Goal: Find contact information: Find contact information

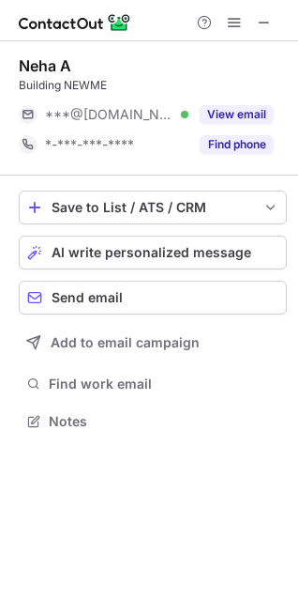
scroll to position [8, 8]
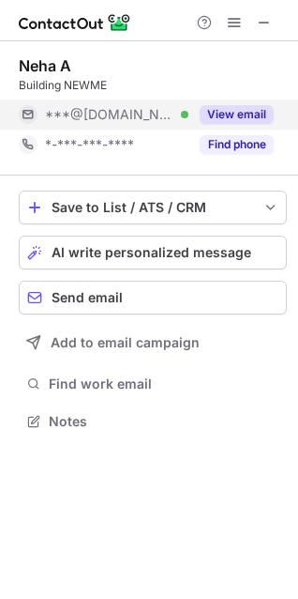
click at [236, 112] on button "View email" at bounding box center [237, 114] width 74 height 19
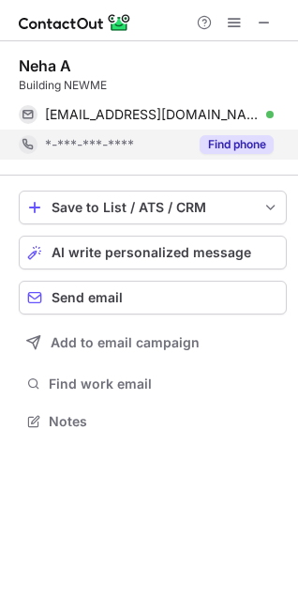
click at [232, 143] on button "Find phone" at bounding box center [237, 144] width 74 height 19
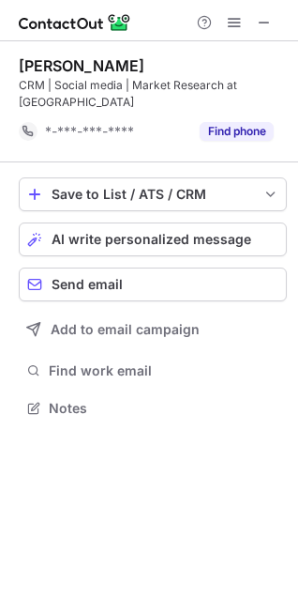
scroll to position [377, 298]
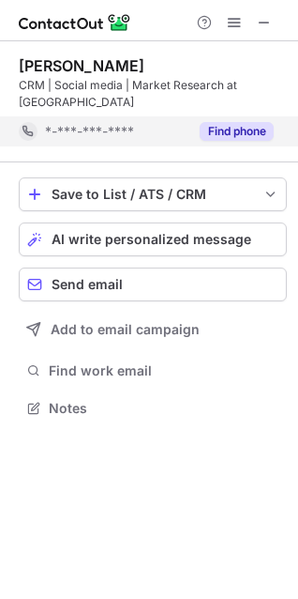
click at [232, 122] on button "Find phone" at bounding box center [237, 131] width 74 height 19
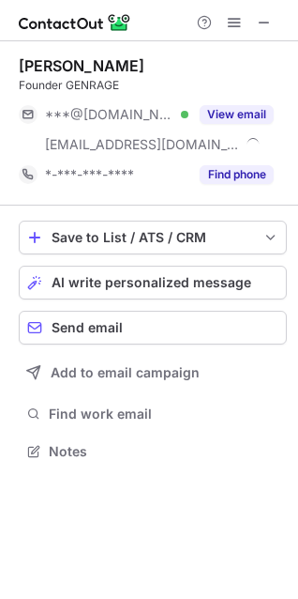
scroll to position [437, 298]
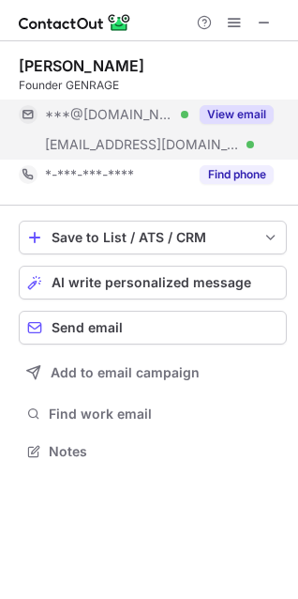
click at [239, 112] on button "View email" at bounding box center [237, 114] width 74 height 19
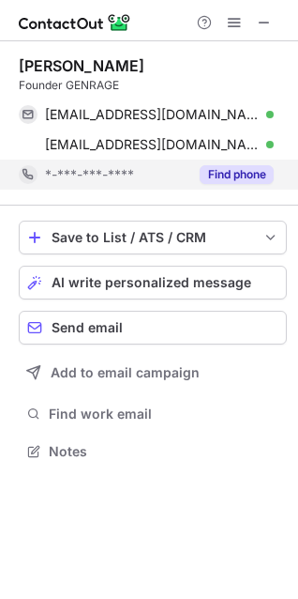
click at [221, 163] on div "Find phone" at bounding box center [231, 175] width 85 height 30
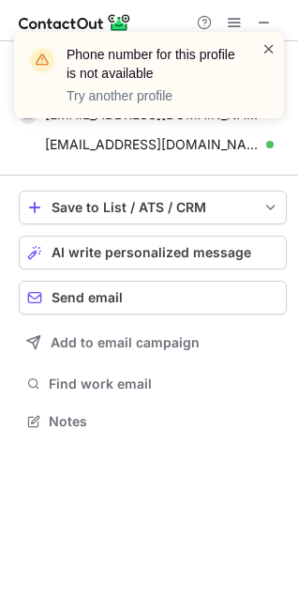
scroll to position [407, 298]
click at [266, 47] on span at bounding box center [269, 48] width 15 height 19
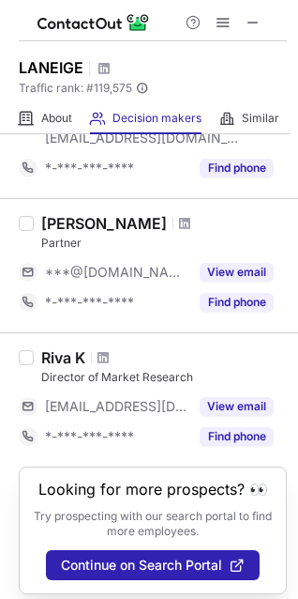
scroll to position [188, 0]
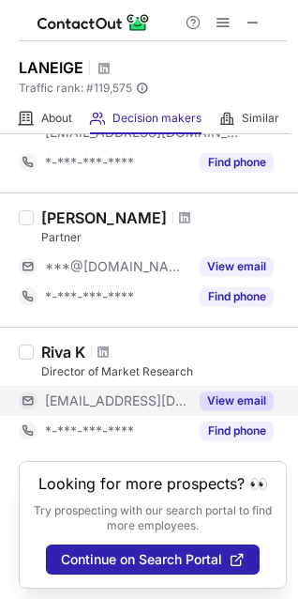
click at [248, 392] on button "View email" at bounding box center [237, 400] width 74 height 19
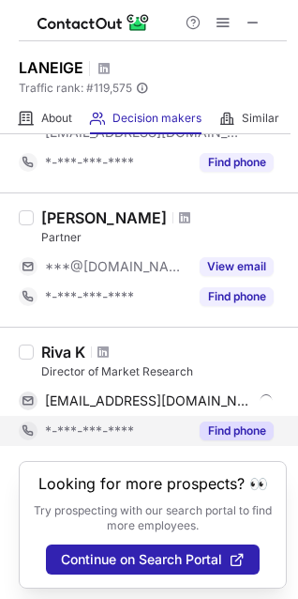
click at [237, 426] on button "Find phone" at bounding box center [237, 430] width 74 height 19
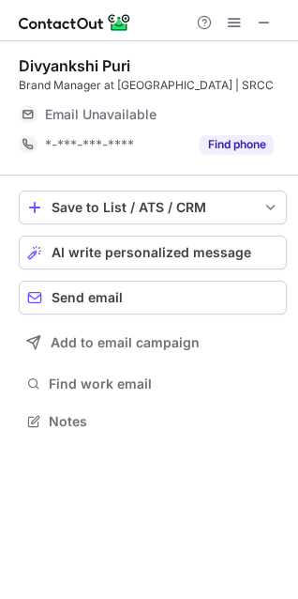
scroll to position [8, 8]
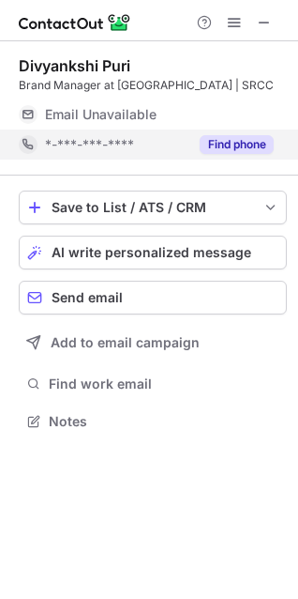
click at [237, 143] on button "Find phone" at bounding box center [237, 144] width 74 height 19
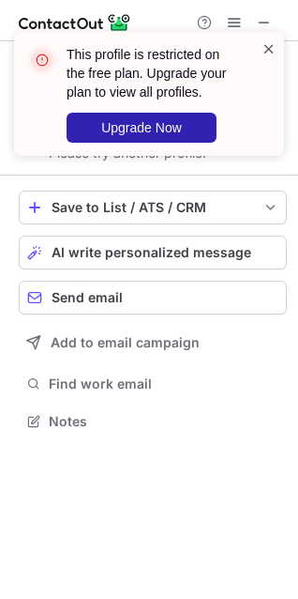
click at [271, 53] on span at bounding box center [269, 48] width 15 height 19
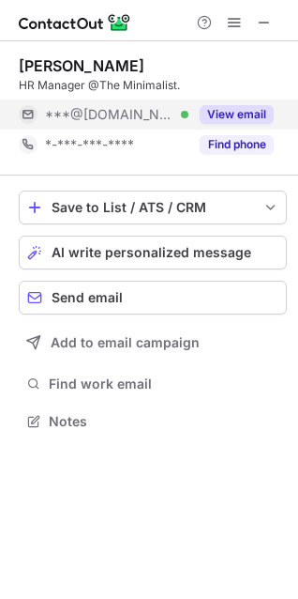
click at [218, 107] on button "View email" at bounding box center [237, 114] width 74 height 19
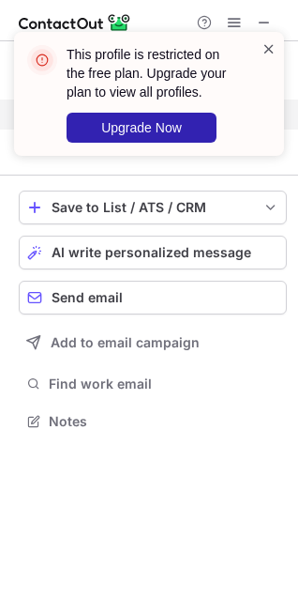
click at [266, 50] on span at bounding box center [269, 48] width 15 height 19
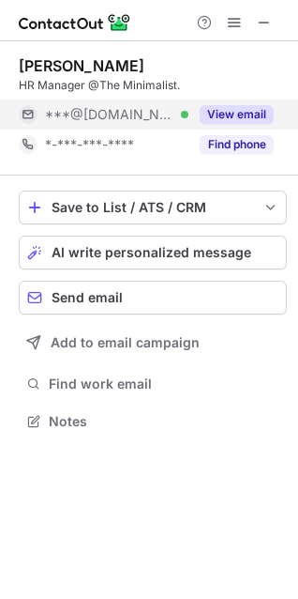
click at [236, 115] on button "View email" at bounding box center [237, 114] width 74 height 19
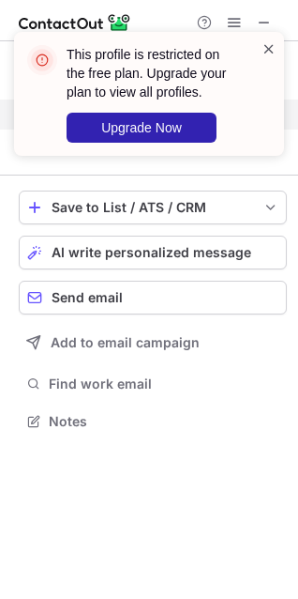
click at [273, 47] on span at bounding box center [269, 48] width 15 height 19
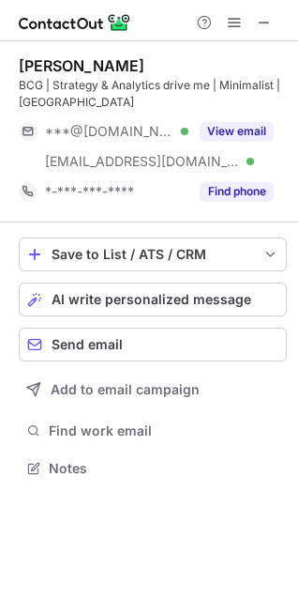
scroll to position [454, 298]
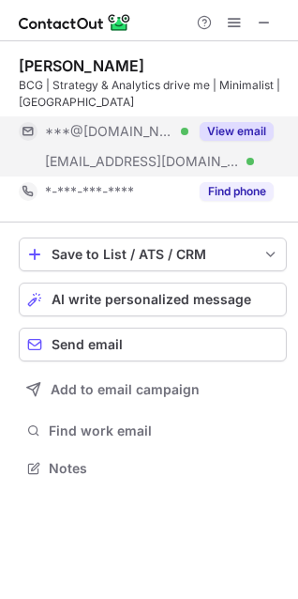
click at [232, 130] on button "View email" at bounding box center [237, 131] width 74 height 19
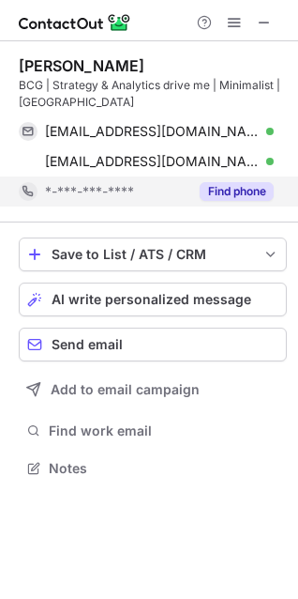
click at [242, 199] on button "Find phone" at bounding box center [237, 191] width 74 height 19
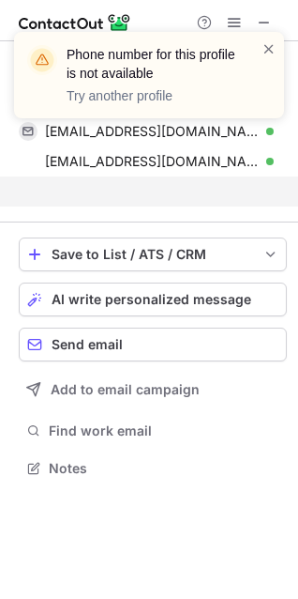
scroll to position [424, 298]
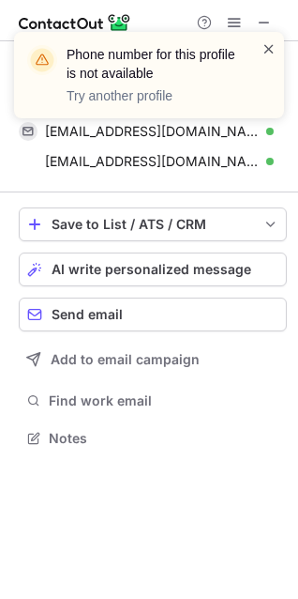
click at [264, 51] on span at bounding box center [269, 48] width 15 height 19
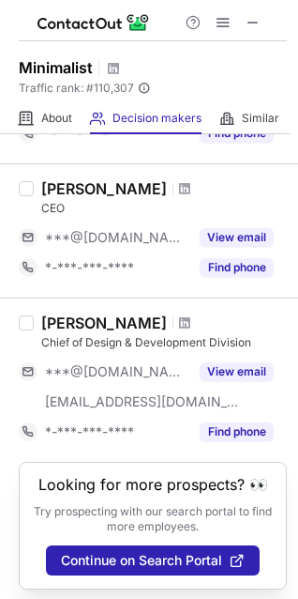
scroll to position [1326, 0]
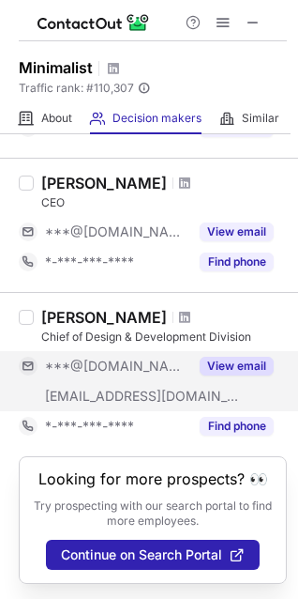
click at [250, 357] on button "View email" at bounding box center [237, 366] width 74 height 19
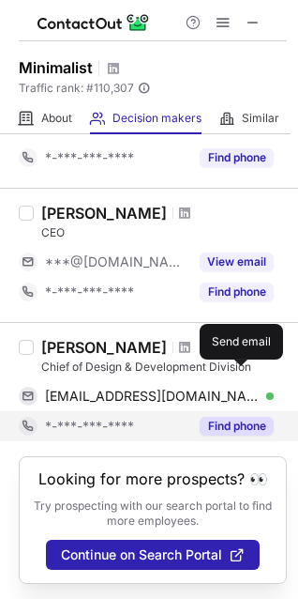
scroll to position [1296, 0]
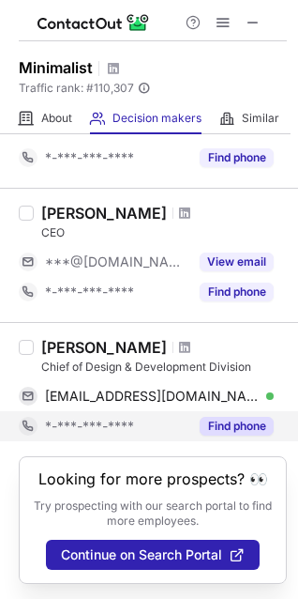
click at [236, 417] on button "Find phone" at bounding box center [237, 426] width 74 height 19
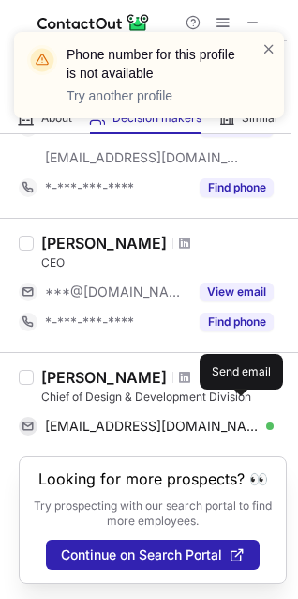
scroll to position [1266, 0]
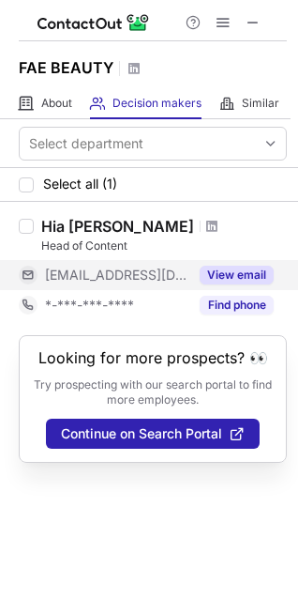
click at [223, 284] on div "View email" at bounding box center [231, 275] width 85 height 30
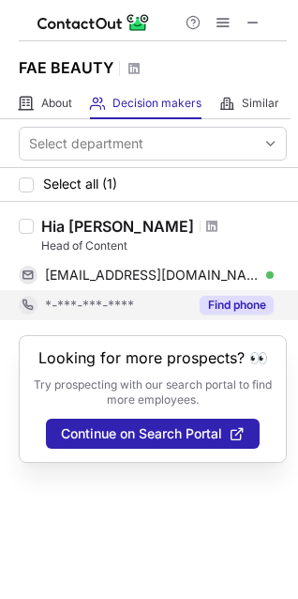
click at [236, 304] on button "Find phone" at bounding box center [237, 305] width 74 height 19
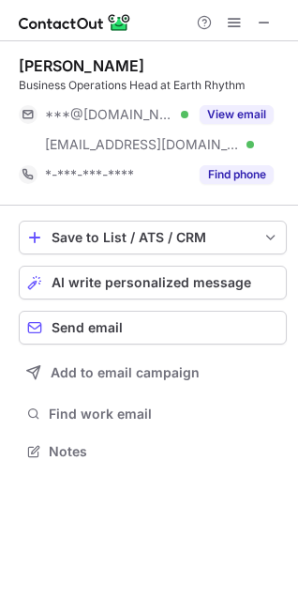
scroll to position [437, 298]
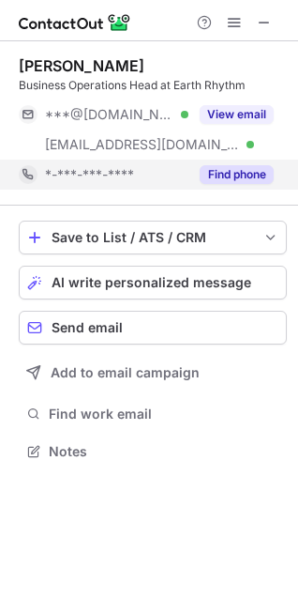
click at [232, 178] on button "Find phone" at bounding box center [237, 174] width 74 height 19
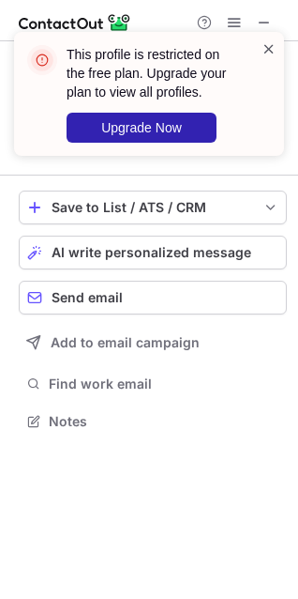
scroll to position [407, 298]
click at [273, 47] on span at bounding box center [269, 48] width 15 height 19
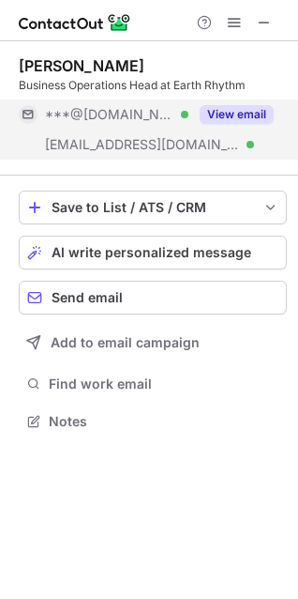
click at [224, 115] on button "View email" at bounding box center [237, 114] width 74 height 19
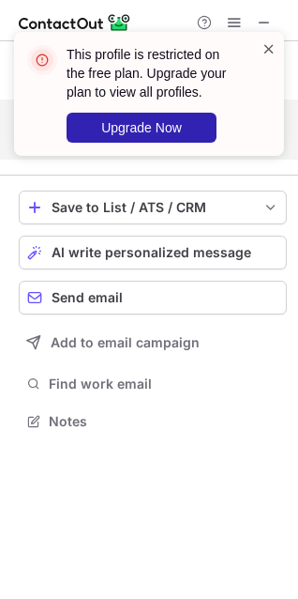
click at [266, 47] on span at bounding box center [269, 48] width 15 height 19
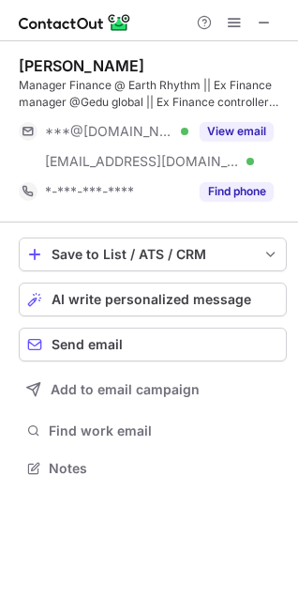
scroll to position [454, 298]
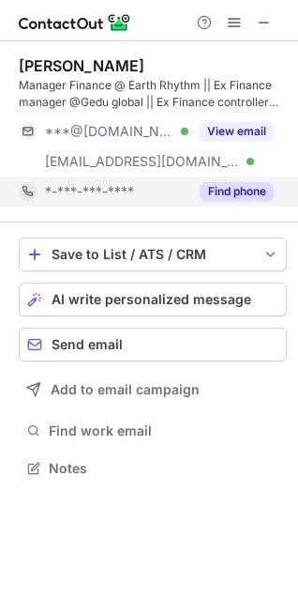
click at [247, 197] on button "Find phone" at bounding box center [237, 191] width 74 height 19
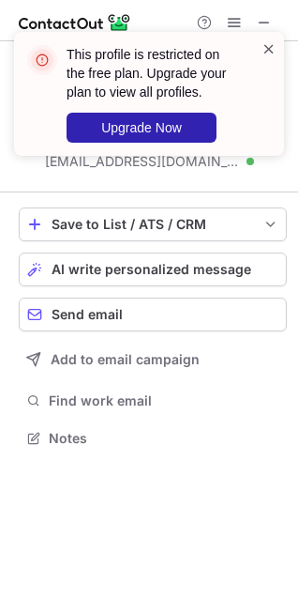
scroll to position [424, 298]
click at [271, 50] on span at bounding box center [269, 48] width 15 height 19
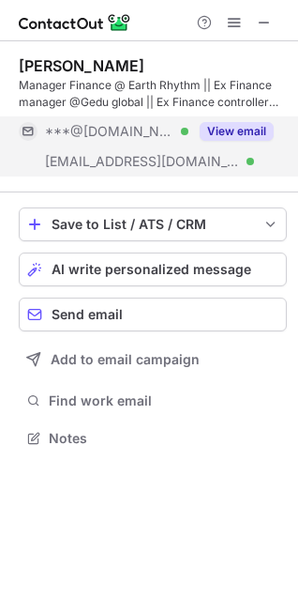
click at [255, 119] on div "View email" at bounding box center [231, 131] width 85 height 30
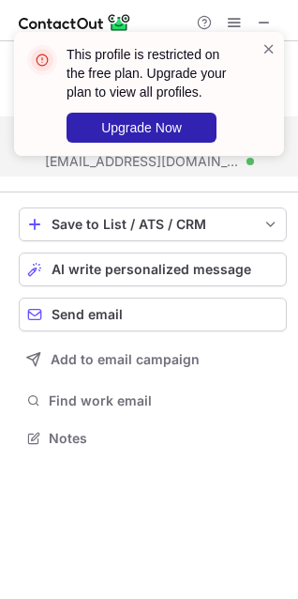
click at [266, 58] on div at bounding box center [269, 93] width 15 height 109
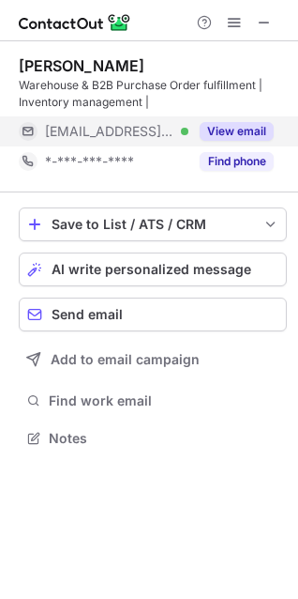
click at [231, 130] on button "View email" at bounding box center [237, 131] width 74 height 19
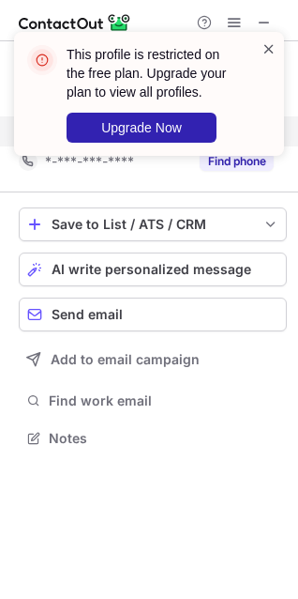
click at [276, 44] on span at bounding box center [269, 48] width 15 height 19
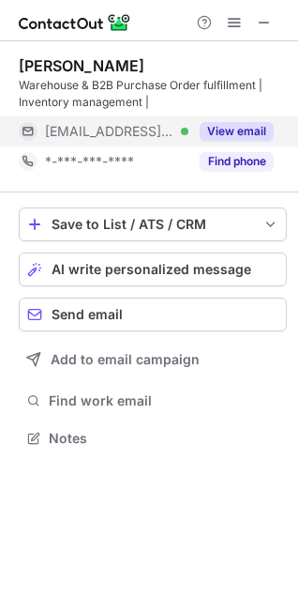
click at [226, 154] on button "Find phone" at bounding box center [237, 161] width 74 height 19
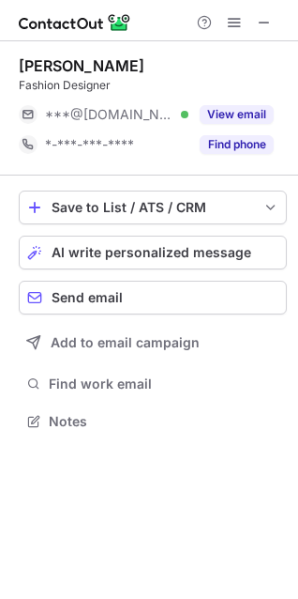
scroll to position [8, 8]
click at [229, 110] on button "View email" at bounding box center [237, 114] width 74 height 19
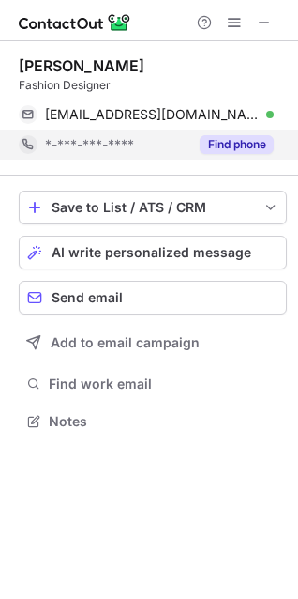
click at [229, 144] on button "Find phone" at bounding box center [237, 144] width 74 height 19
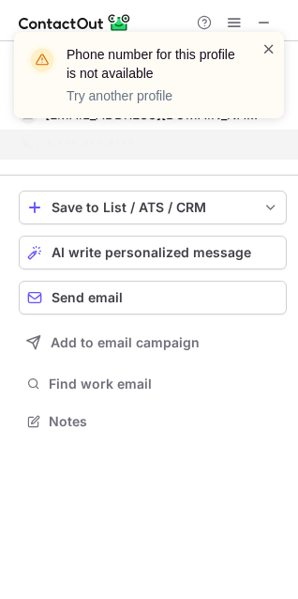
click at [264, 53] on span at bounding box center [269, 48] width 15 height 19
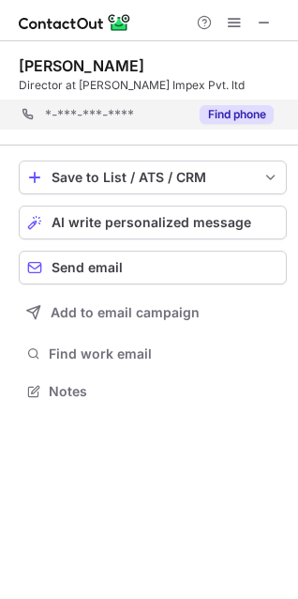
scroll to position [377, 298]
click at [237, 114] on button "Find phone" at bounding box center [237, 114] width 74 height 19
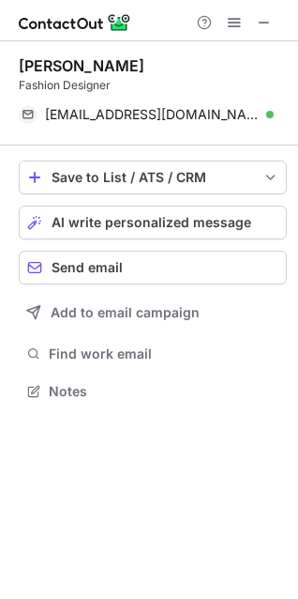
scroll to position [8, 8]
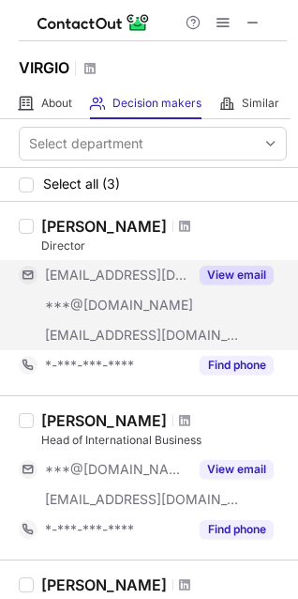
click at [239, 268] on button "View email" at bounding box center [237, 275] width 74 height 19
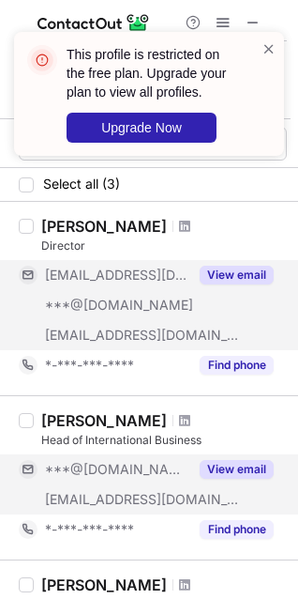
click at [247, 464] on button "View email" at bounding box center [237, 469] width 74 height 19
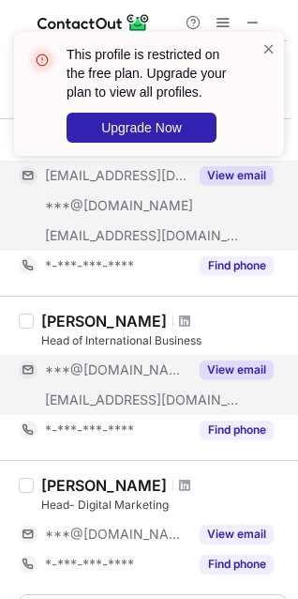
click at [249, 361] on button "View email" at bounding box center [237, 369] width 74 height 19
click at [266, 41] on span at bounding box center [269, 48] width 15 height 19
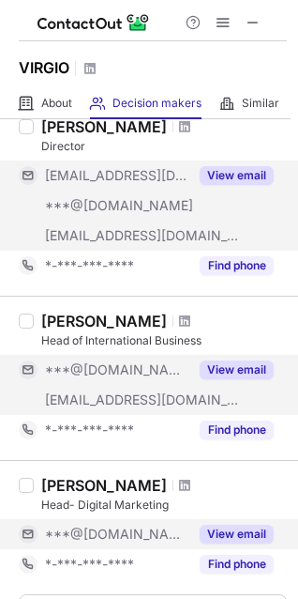
click at [247, 531] on button "View email" at bounding box center [237, 534] width 74 height 19
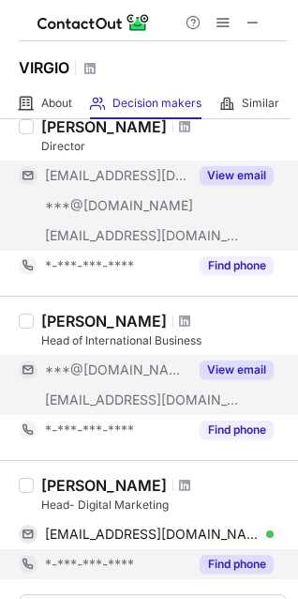
click at [247, 559] on button "Find phone" at bounding box center [237, 564] width 74 height 19
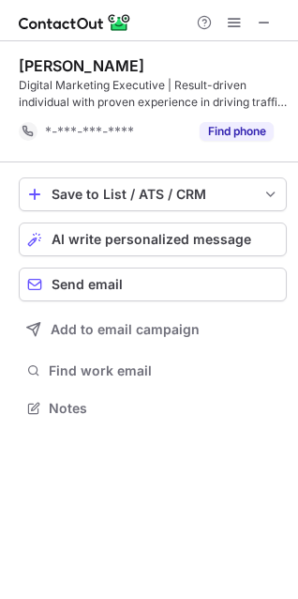
scroll to position [394, 298]
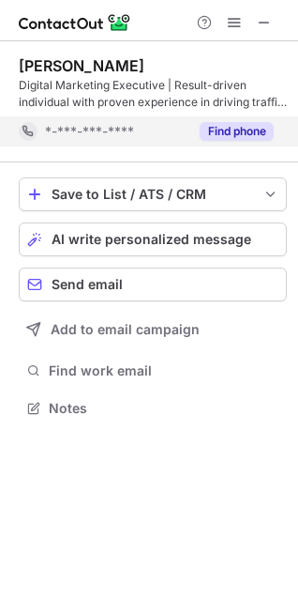
click at [231, 130] on button "Find phone" at bounding box center [237, 131] width 74 height 19
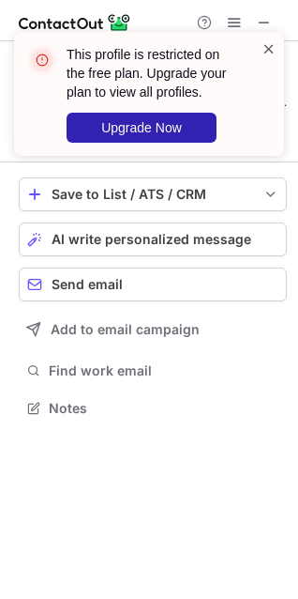
click at [271, 47] on span at bounding box center [269, 48] width 15 height 19
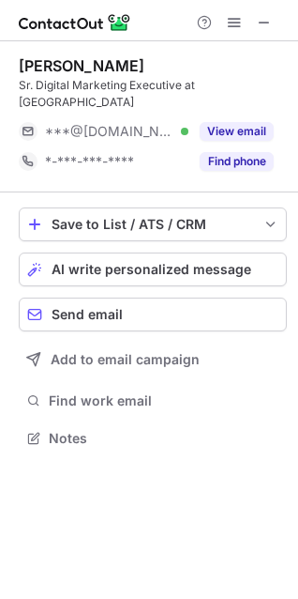
scroll to position [407, 298]
click at [225, 122] on button "View email" at bounding box center [237, 131] width 74 height 19
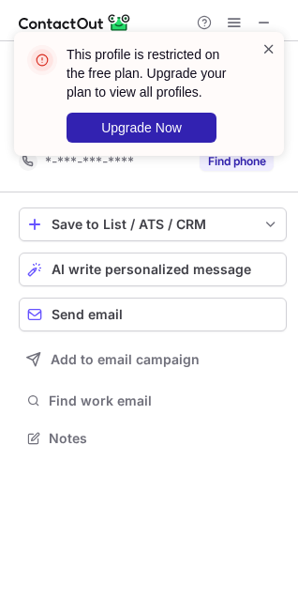
click at [271, 50] on span at bounding box center [269, 48] width 15 height 19
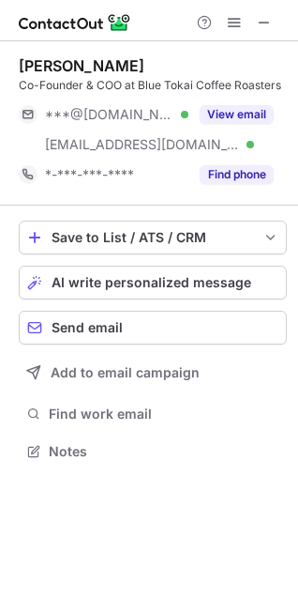
scroll to position [8, 8]
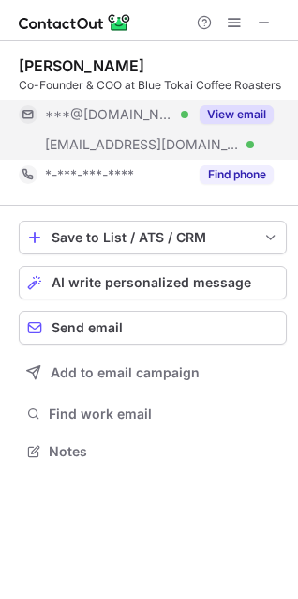
click at [224, 103] on div "View email" at bounding box center [231, 114] width 85 height 30
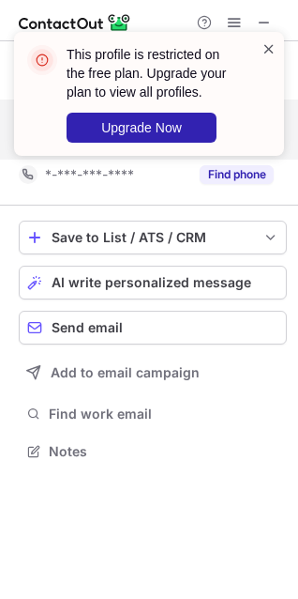
click at [263, 51] on span at bounding box center [269, 48] width 15 height 19
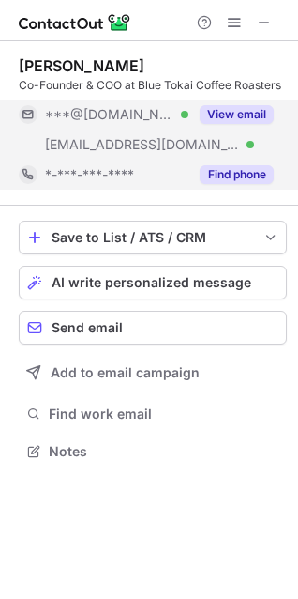
click at [246, 172] on button "Find phone" at bounding box center [237, 174] width 74 height 19
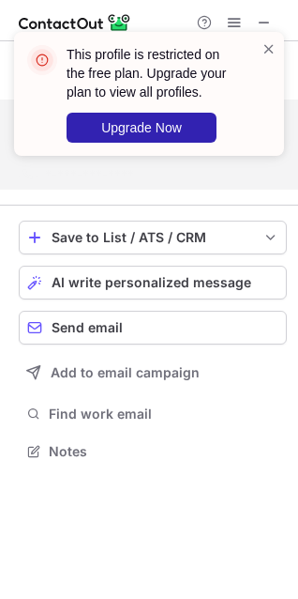
scroll to position [407, 298]
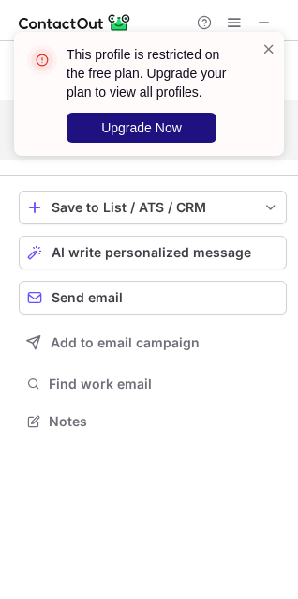
click at [277, 57] on div "This profile is restricted on the free plan. Upgrade your plan to view all prof…" at bounding box center [149, 94] width 270 height 124
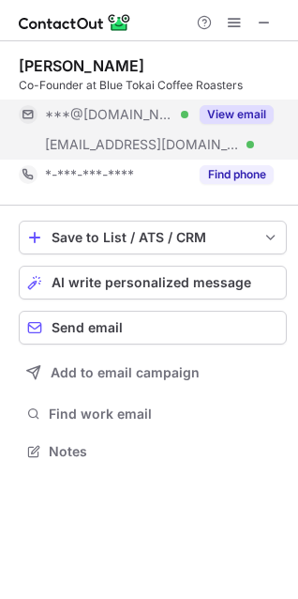
scroll to position [437, 298]
click at [225, 119] on button "View email" at bounding box center [237, 114] width 74 height 19
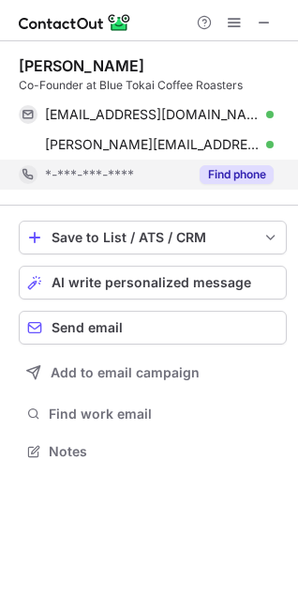
click at [221, 175] on button "Find phone" at bounding box center [237, 174] width 74 height 19
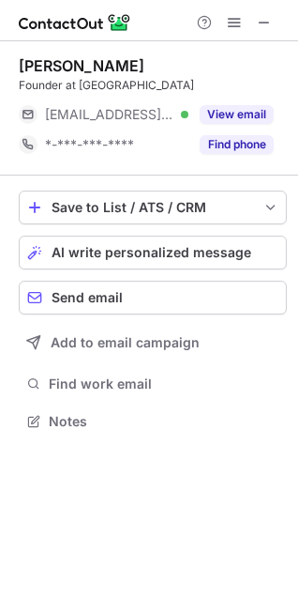
scroll to position [407, 298]
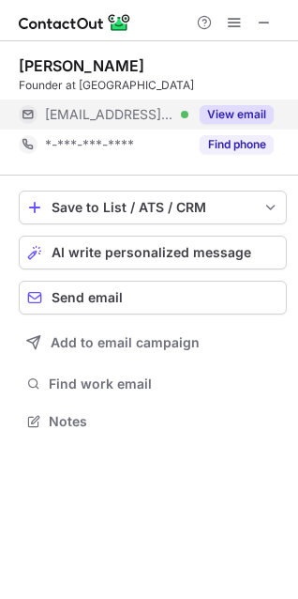
click at [237, 111] on button "View email" at bounding box center [237, 114] width 74 height 19
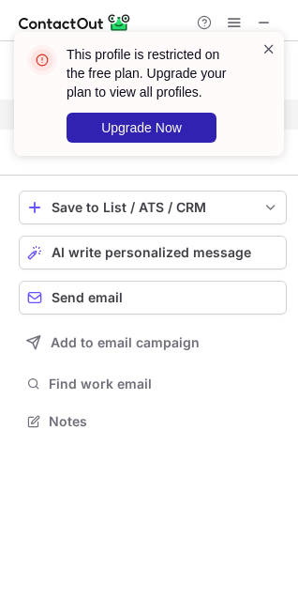
click at [268, 47] on span at bounding box center [269, 48] width 15 height 19
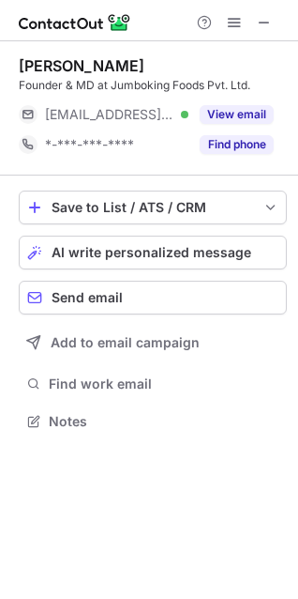
scroll to position [8, 8]
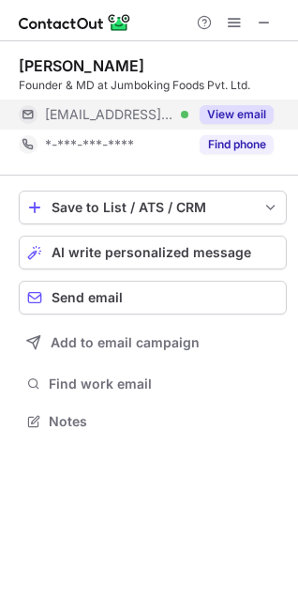
click at [243, 110] on button "View email" at bounding box center [237, 114] width 74 height 19
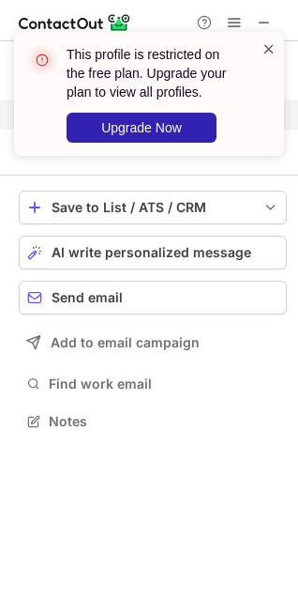
click at [269, 54] on span at bounding box center [269, 48] width 15 height 19
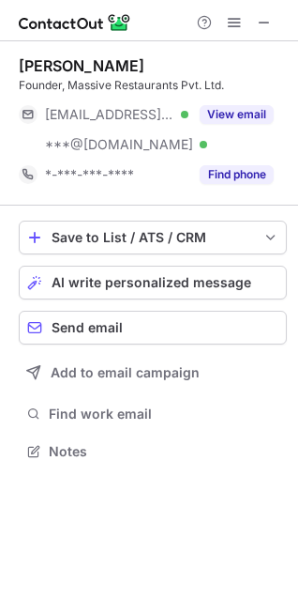
scroll to position [437, 298]
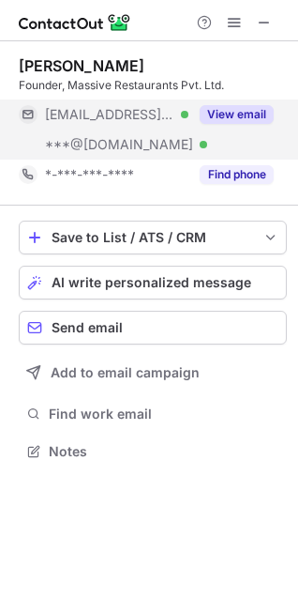
click at [237, 123] on button "View email" at bounding box center [237, 114] width 74 height 19
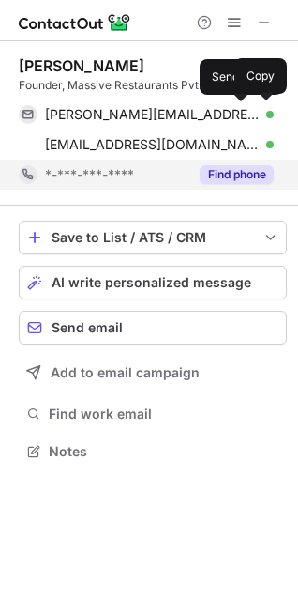
click at [237, 181] on button "Find phone" at bounding box center [237, 174] width 74 height 19
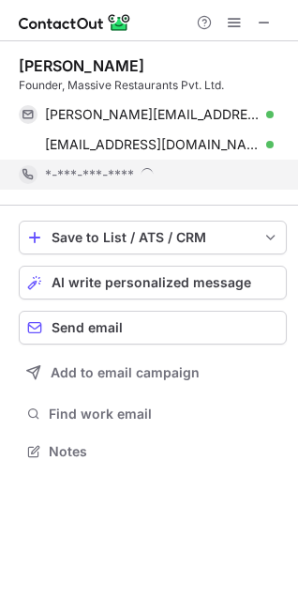
click at [239, 171] on div "*-***-***-****" at bounding box center [159, 174] width 229 height 17
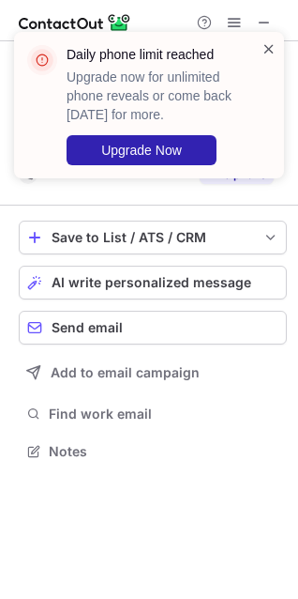
click at [269, 52] on span at bounding box center [269, 48] width 15 height 19
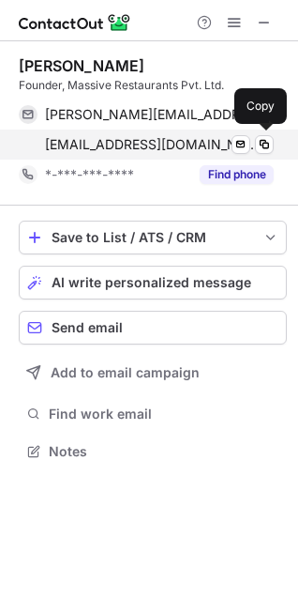
click at [226, 177] on button "Find phone" at bounding box center [237, 174] width 74 height 19
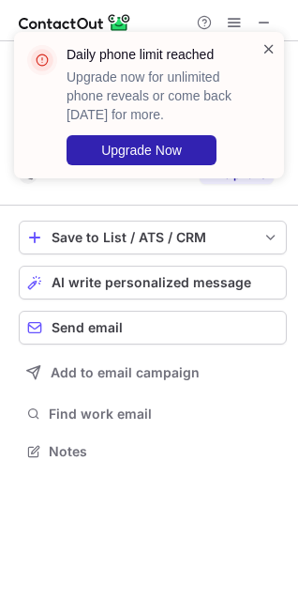
click at [274, 49] on span at bounding box center [269, 48] width 15 height 19
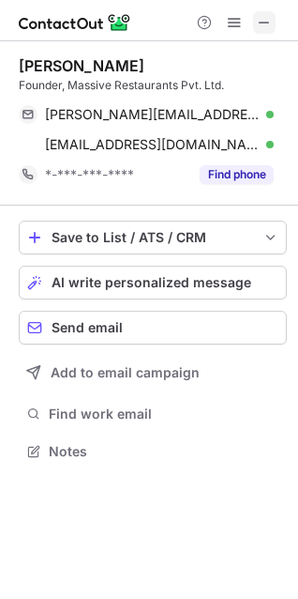
click at [261, 22] on span at bounding box center [264, 22] width 15 height 15
